Goal: Communication & Community: Participate in discussion

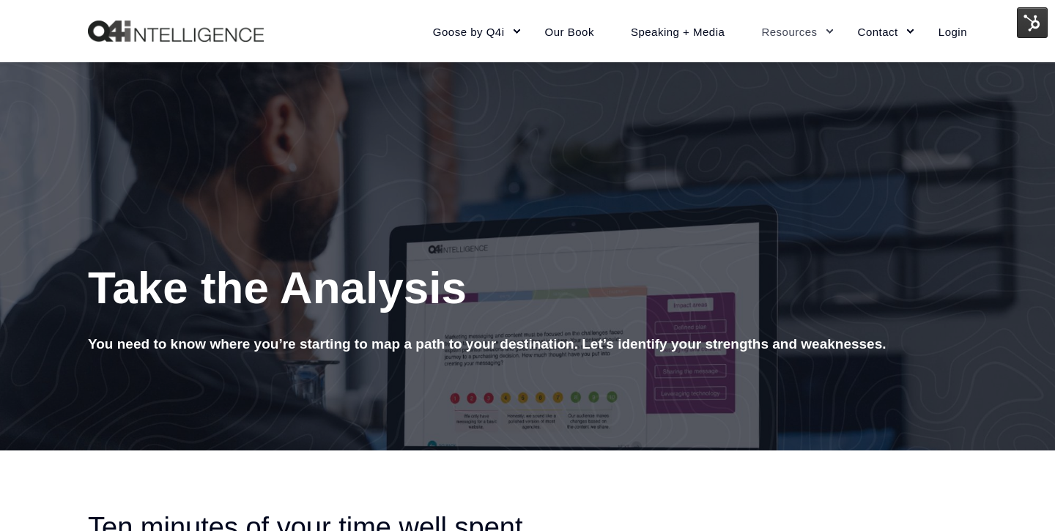
scroll to position [159, 0]
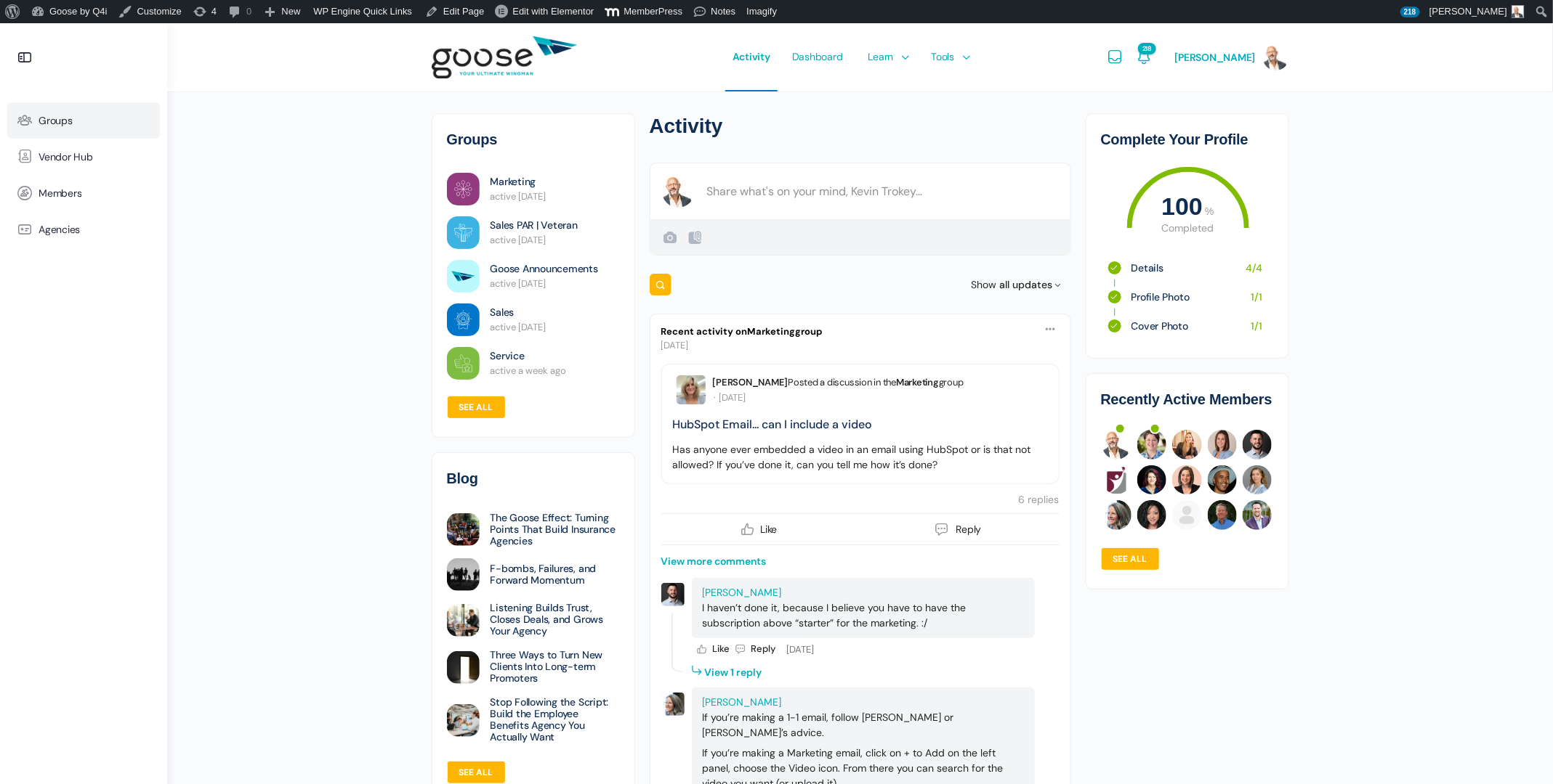
click at [63, 120] on span "Groups" at bounding box center [56, 121] width 34 height 12
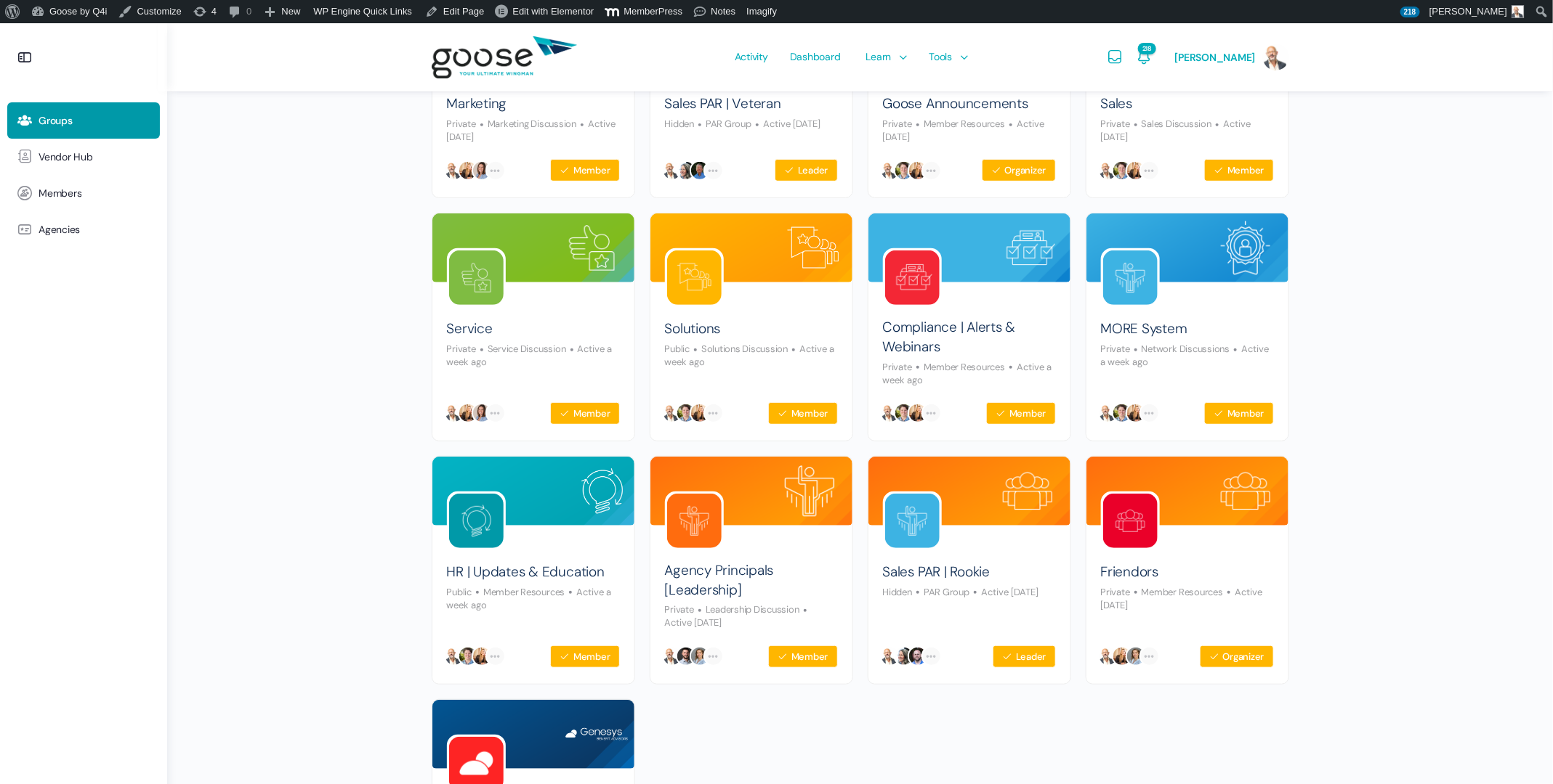
scroll to position [266, 0]
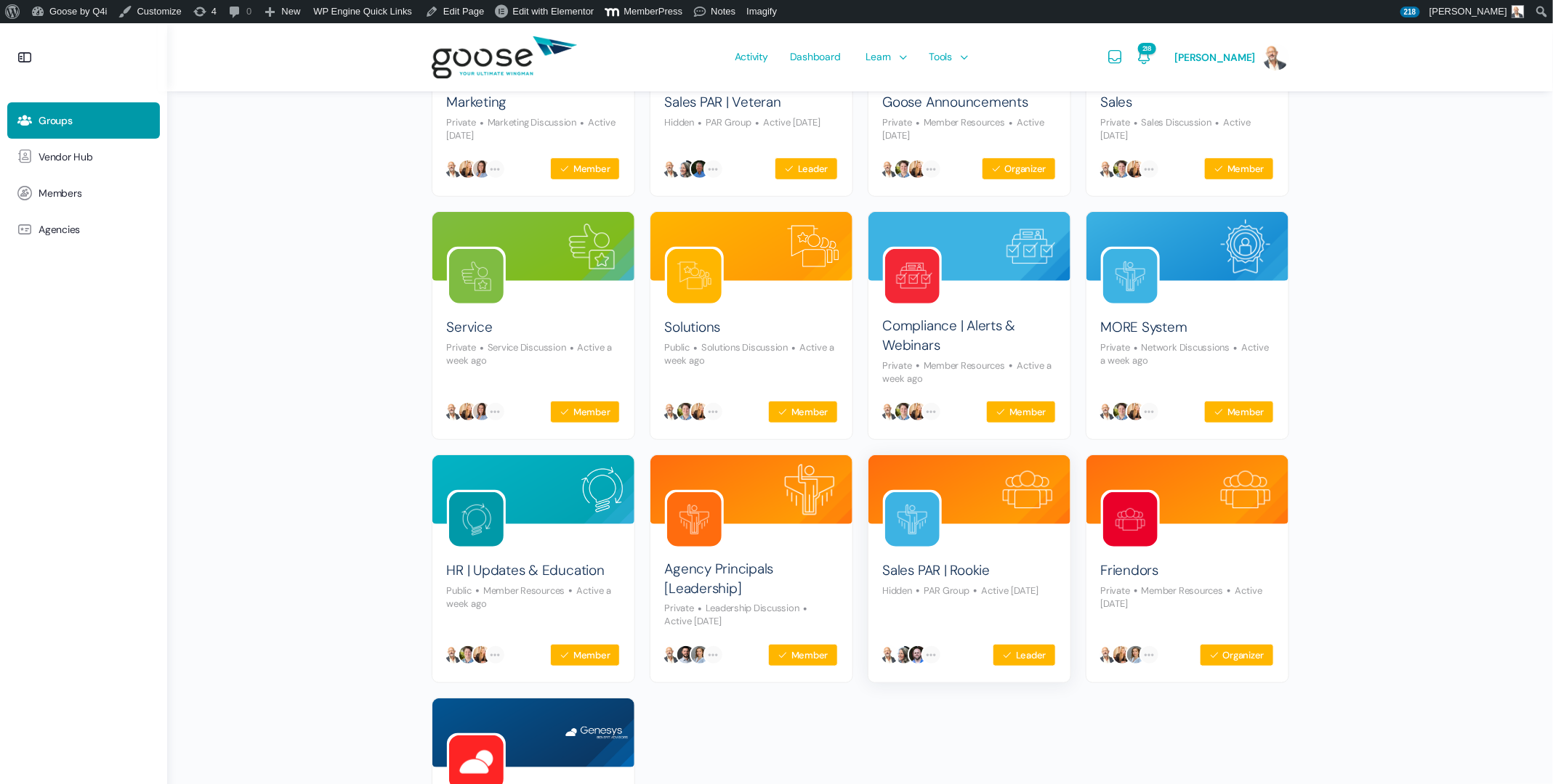
click at [923, 506] on img at bounding box center [911, 519] width 55 height 55
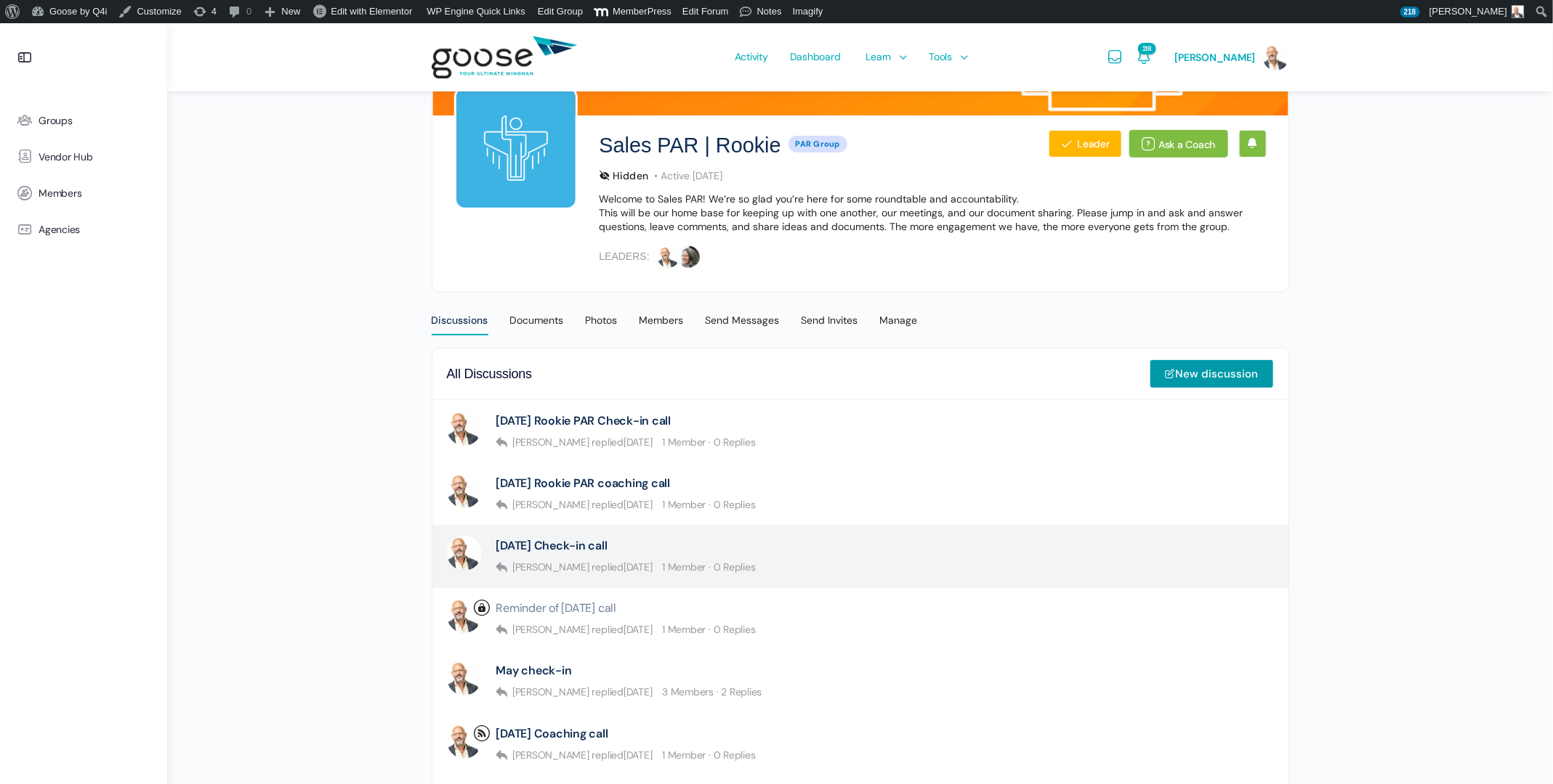
scroll to position [144, 0]
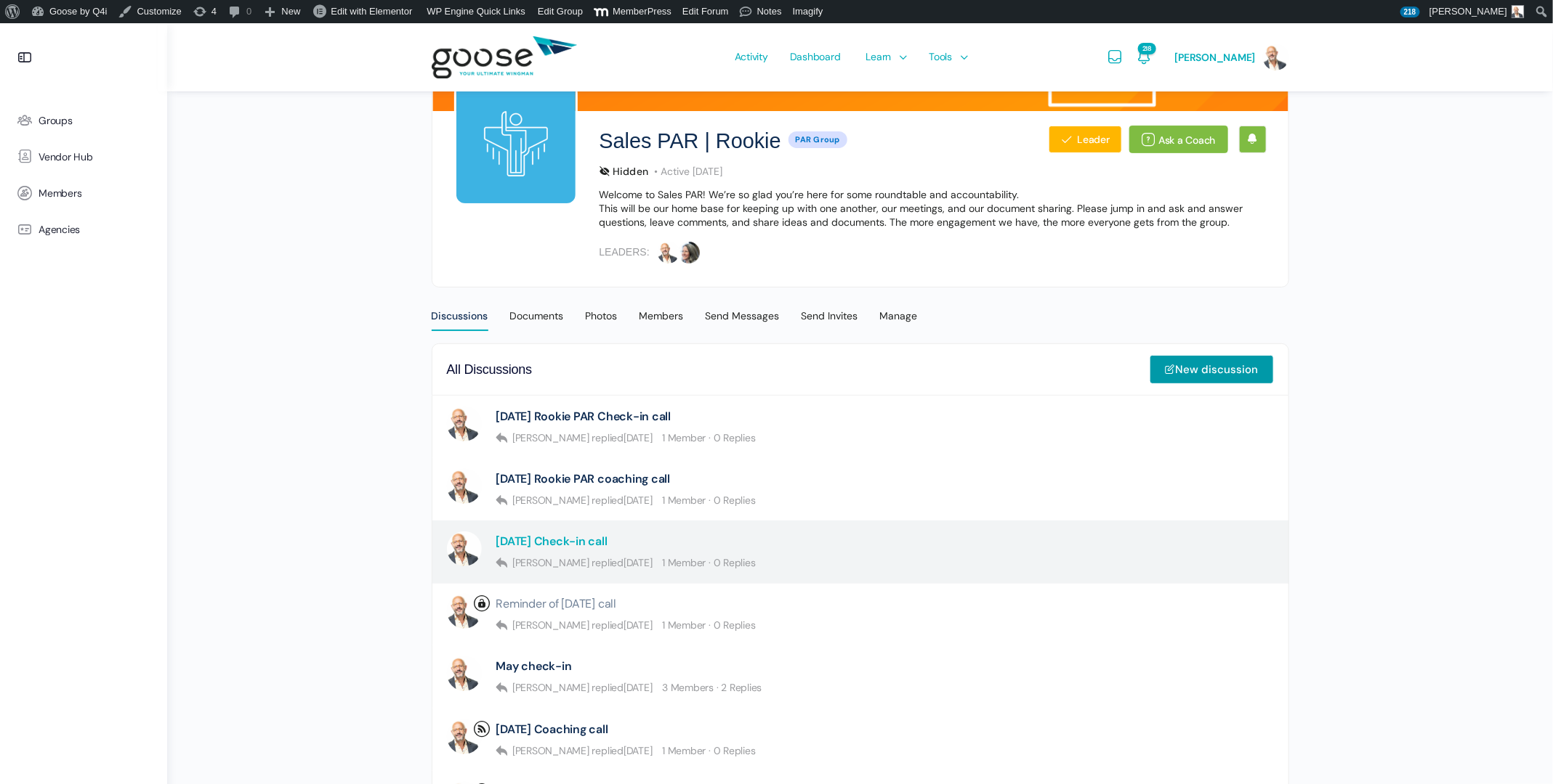
click at [601, 539] on link "[DATE] Check-in call" at bounding box center [551, 541] width 111 height 14
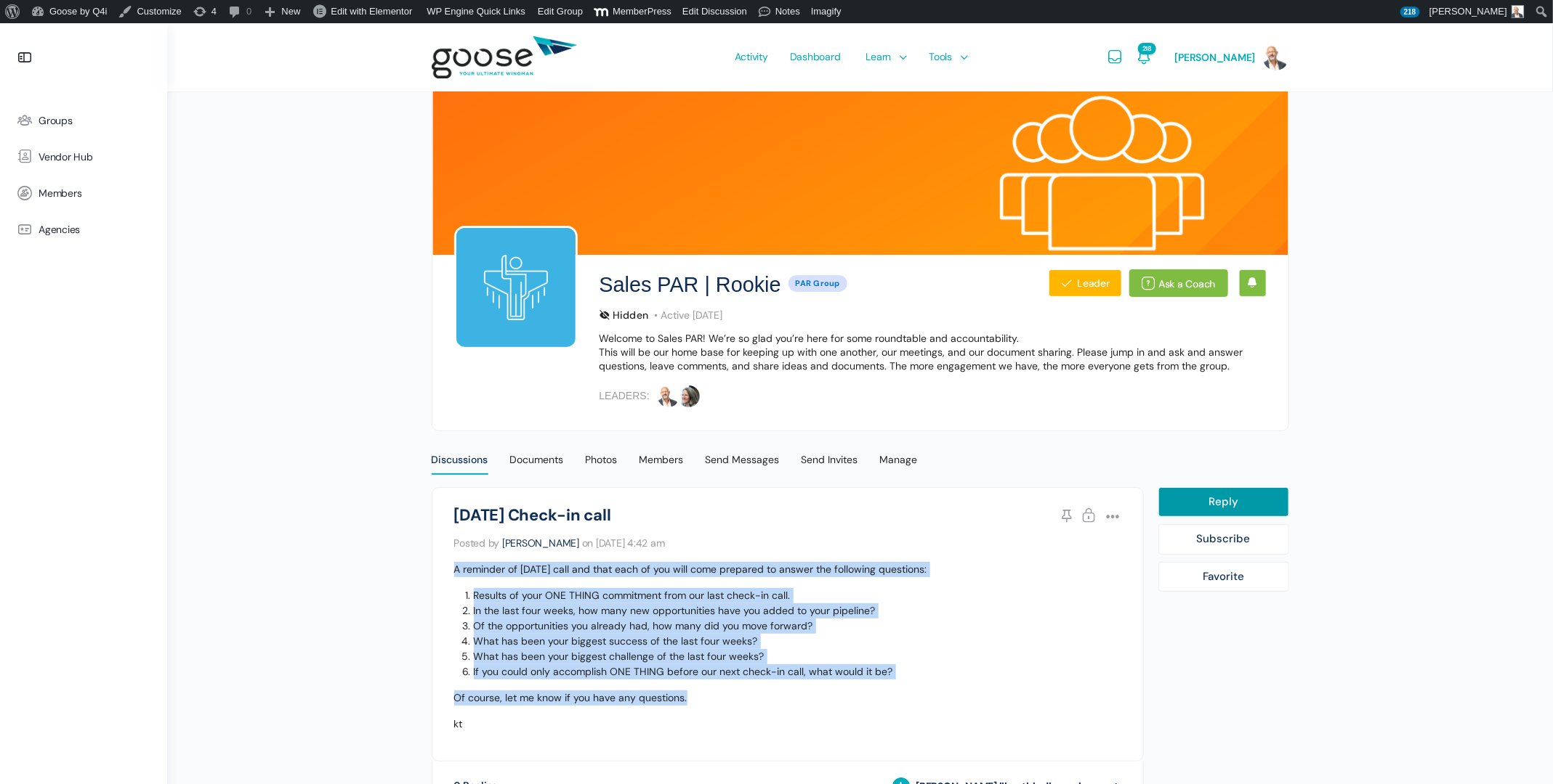
drag, startPoint x: 691, startPoint y: 696, endPoint x: 455, endPoint y: 560, distance: 272.4
click at [455, 562] on div "A reminder of today’s call and that each of you will come prepared to answer th…" at bounding box center [787, 646] width 667 height 169
copy div "A reminder of today’s call and that each of you will come prepared to answer th…"
click at [474, 459] on div "Discussions" at bounding box center [459, 464] width 57 height 22
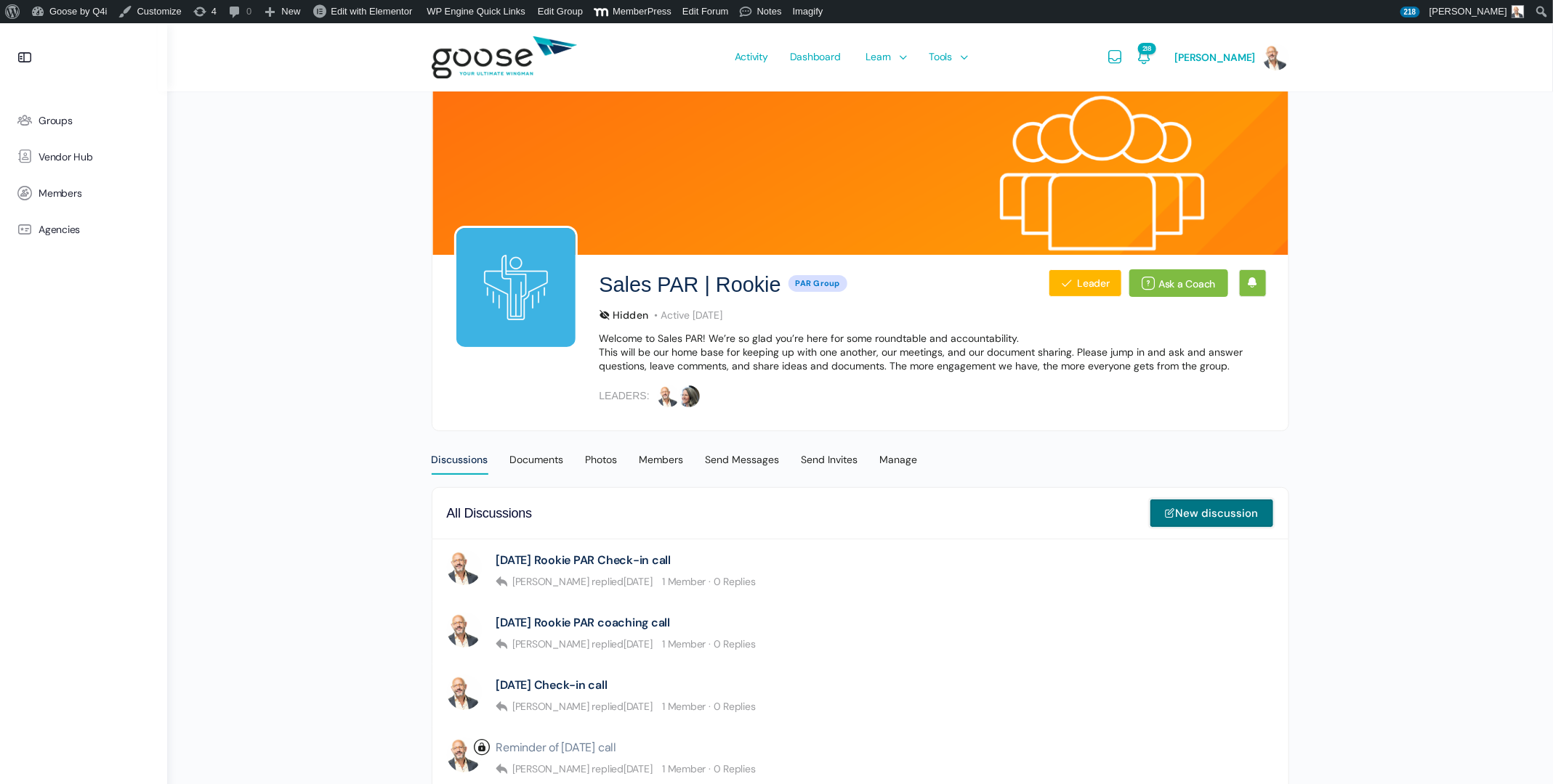
click at [1218, 513] on link "New discussion" at bounding box center [1211, 512] width 124 height 29
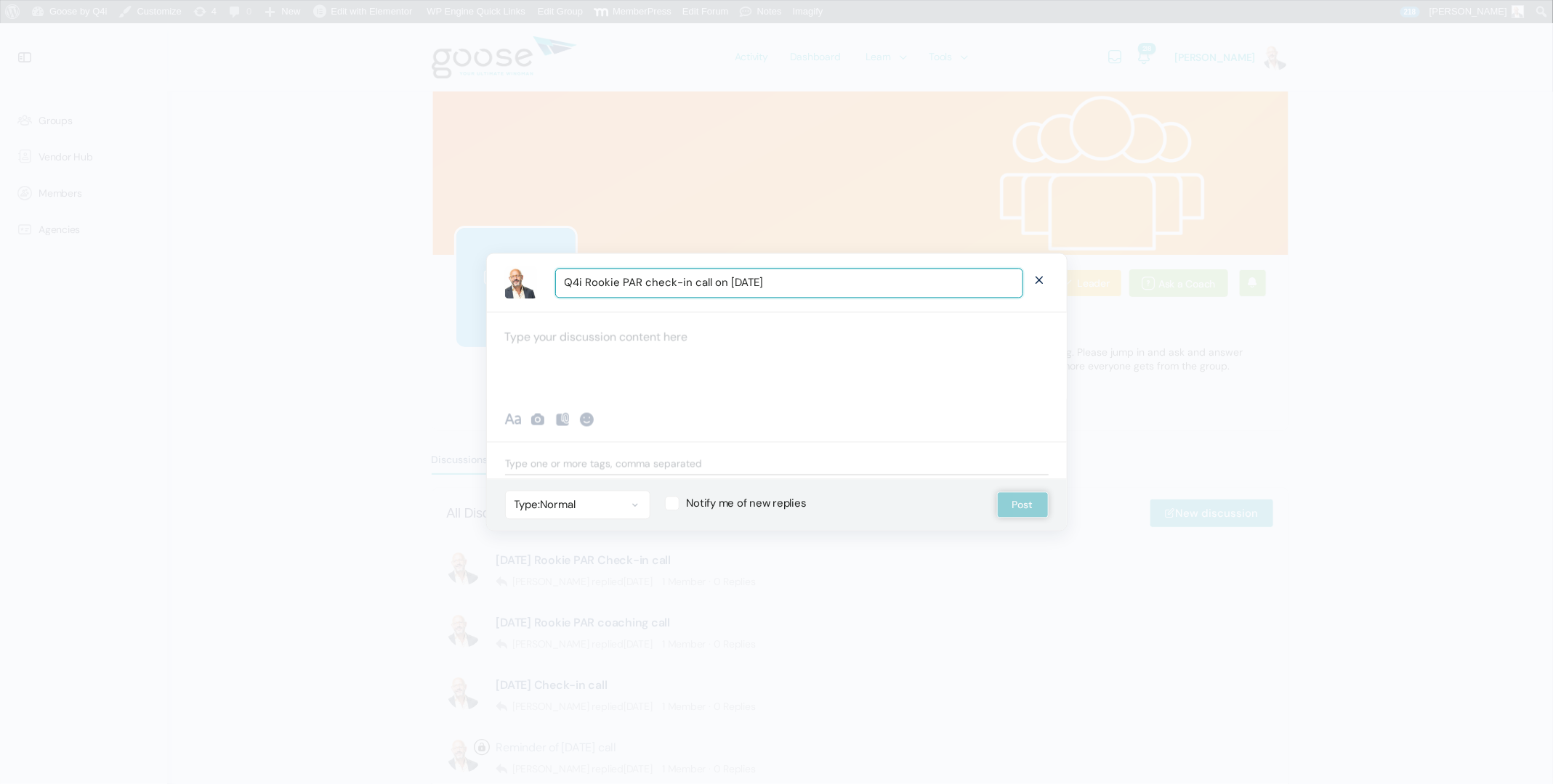
type input "Q4i Rookie PAR check-in call on [DATE]"
click at [611, 338] on div at bounding box center [776, 356] width 580 height 87
paste div "To enrich screen reader interactions, please activate Accessibility in Grammarl…"
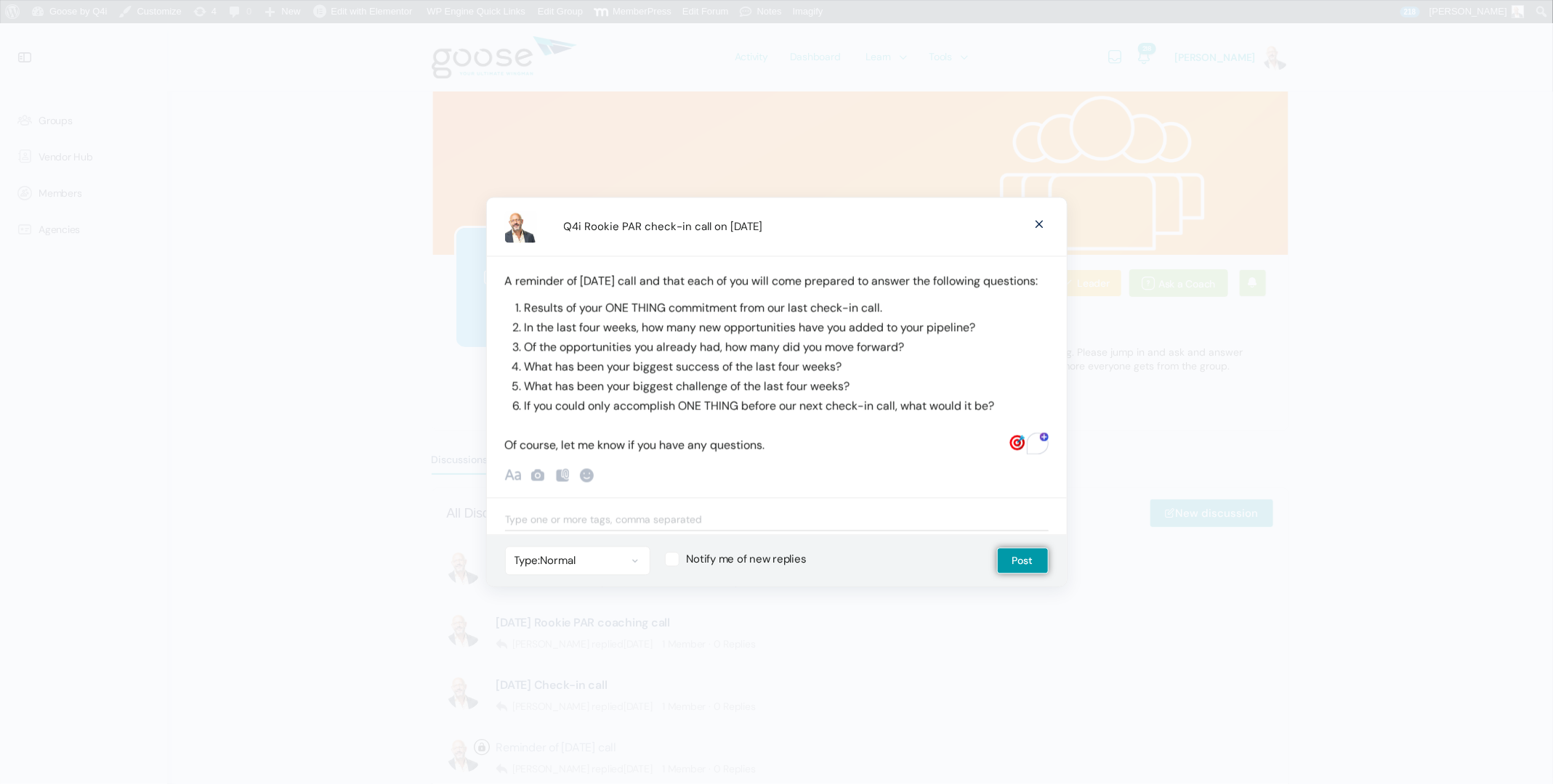
click at [611, 286] on p "A reminder of [DATE] call and that each of you will come prepared to answer the…" at bounding box center [776, 281] width 543 height 20
click at [822, 455] on ul "Of course, let me know if you have any questions." at bounding box center [776, 446] width 543 height 20
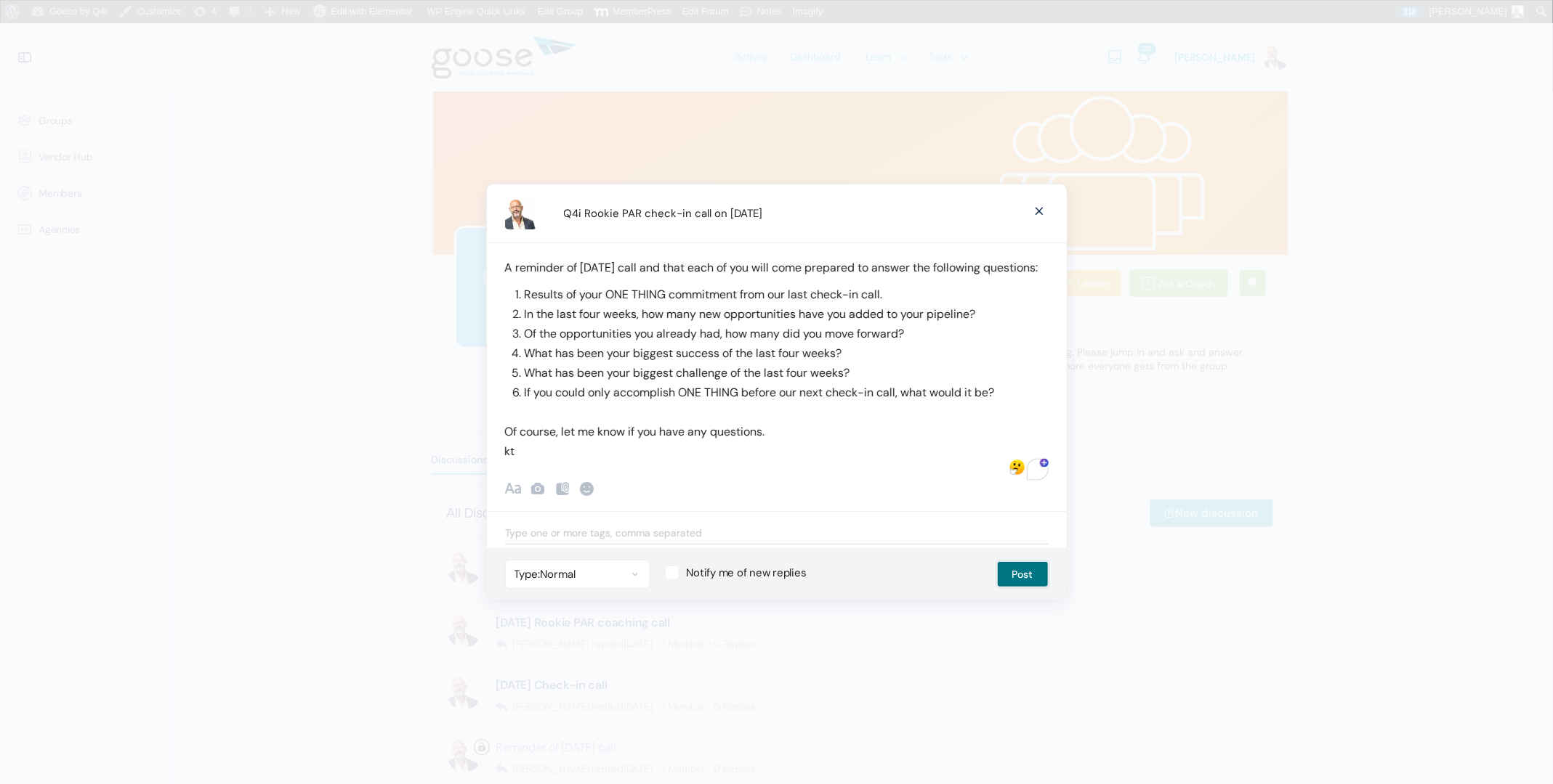
click at [1022, 581] on button "Post" at bounding box center [1022, 574] width 52 height 26
